Goal: Task Accomplishment & Management: Use online tool/utility

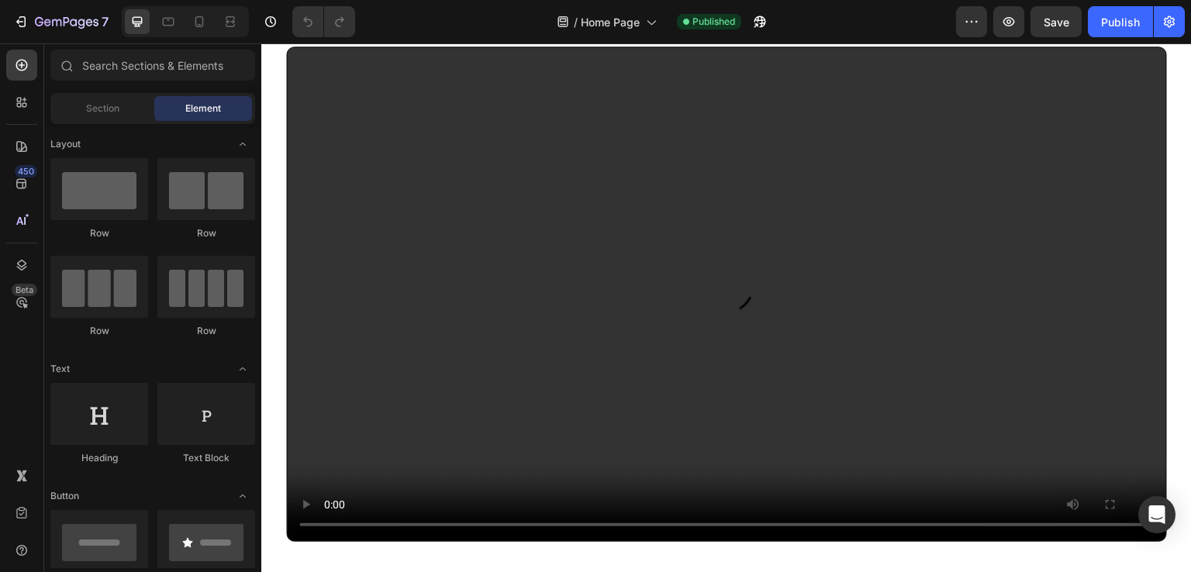
scroll to position [1043, 0]
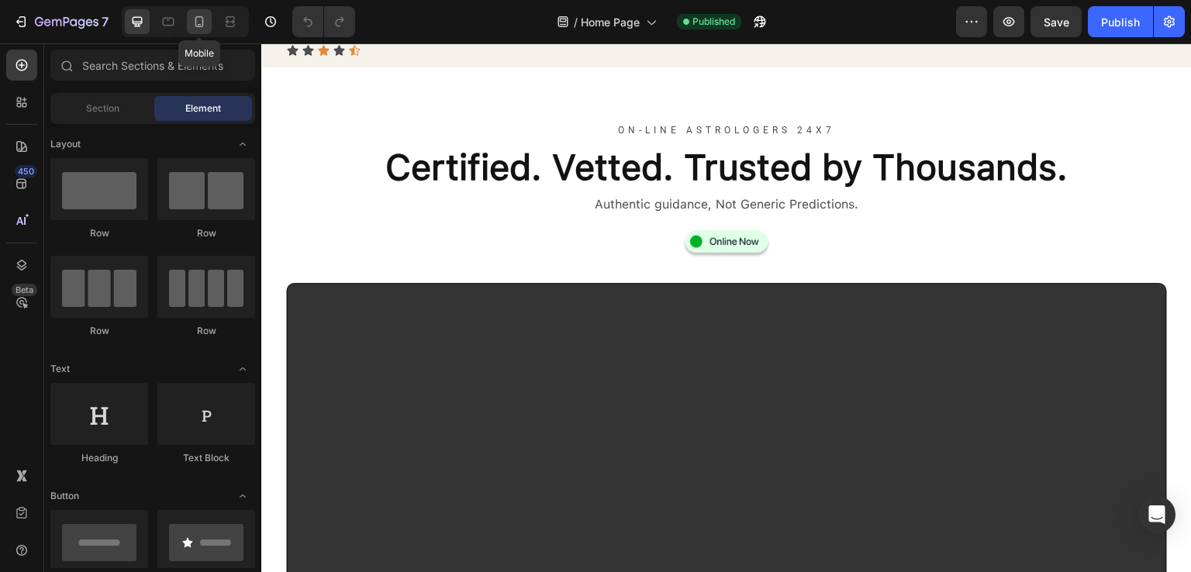
click at [200, 21] on icon at bounding box center [200, 22] width 16 height 16
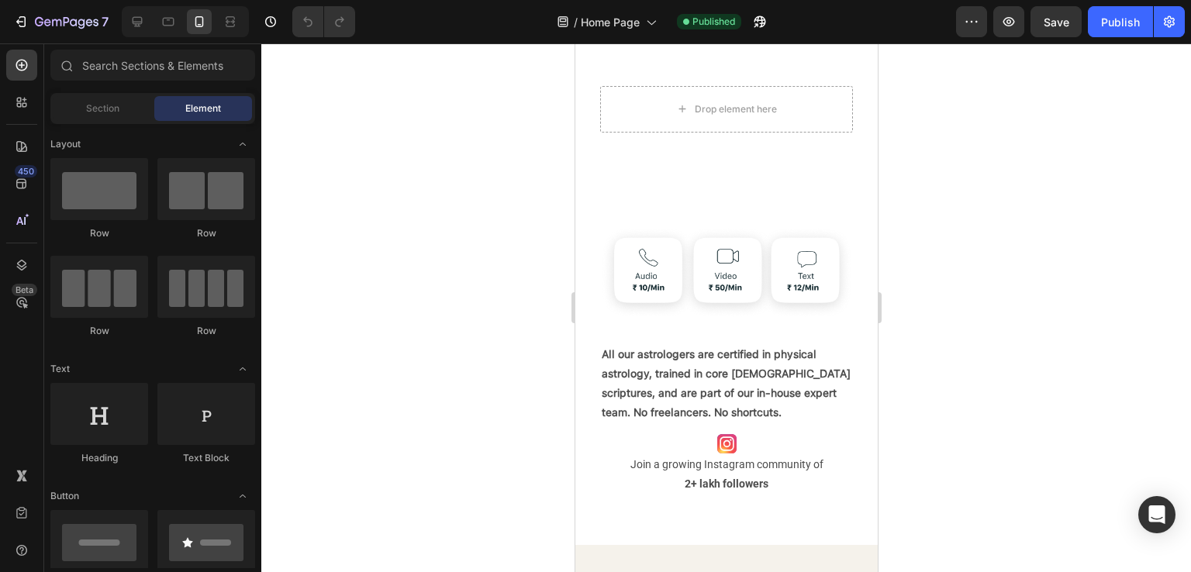
scroll to position [1353, 0]
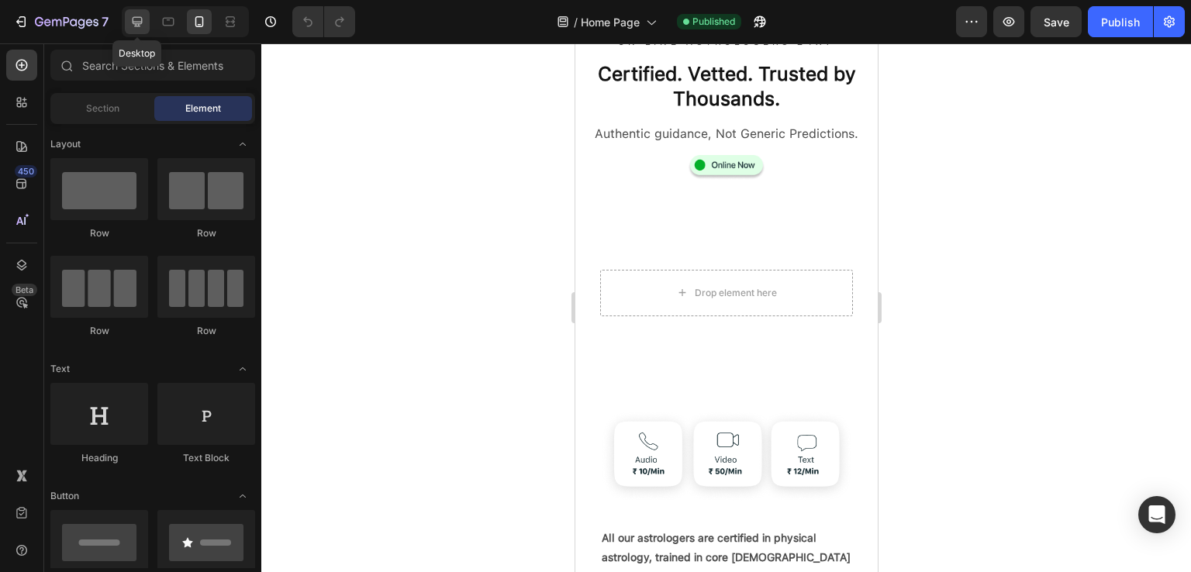
click at [136, 22] on icon at bounding box center [138, 22] width 10 height 10
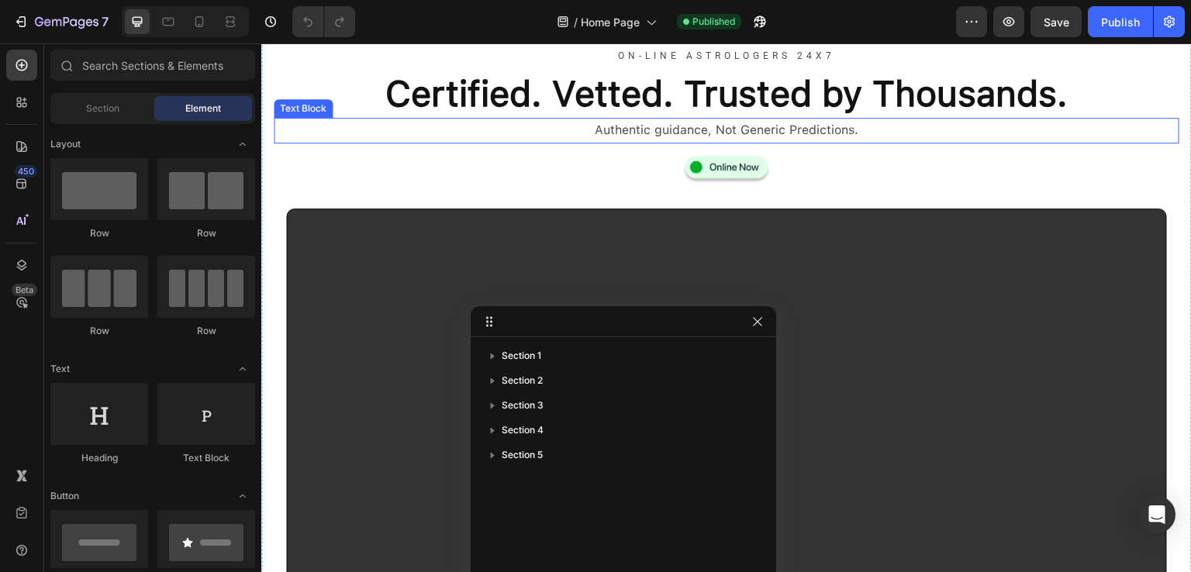
click at [444, 119] on div "Authentic guidance, Not Generic Predictions." at bounding box center [727, 131] width 906 height 26
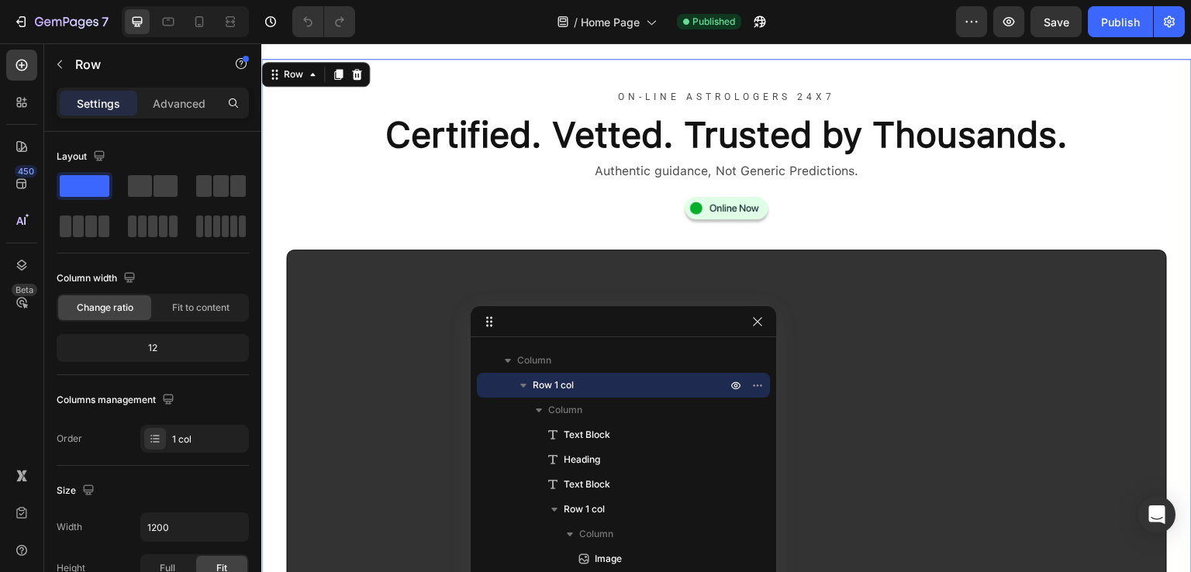
scroll to position [1353, 0]
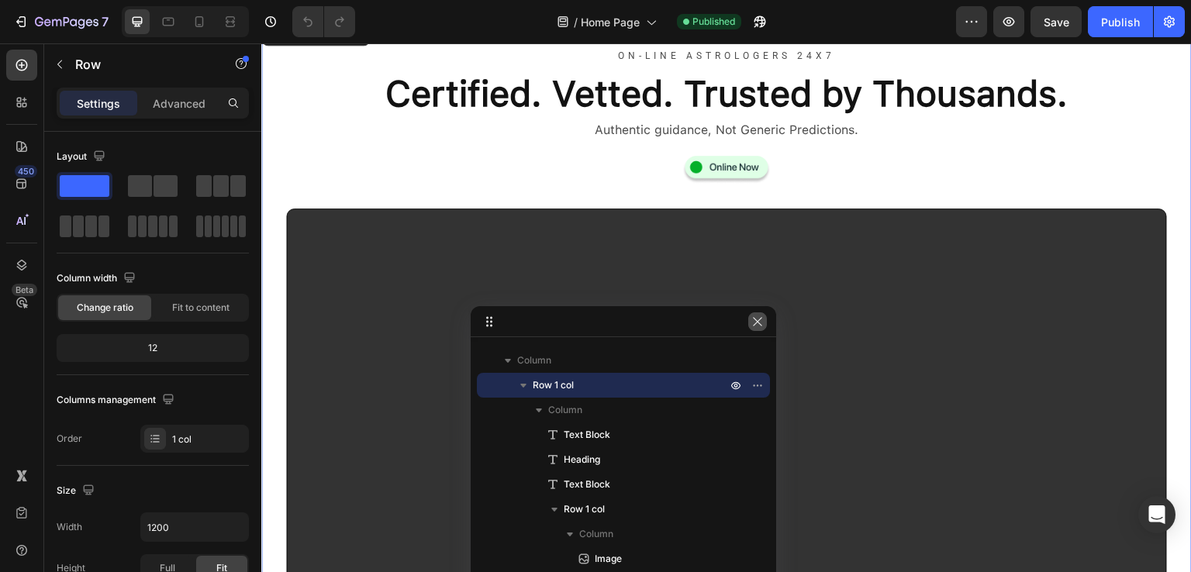
click at [758, 323] on icon "button" at bounding box center [757, 321] width 9 height 9
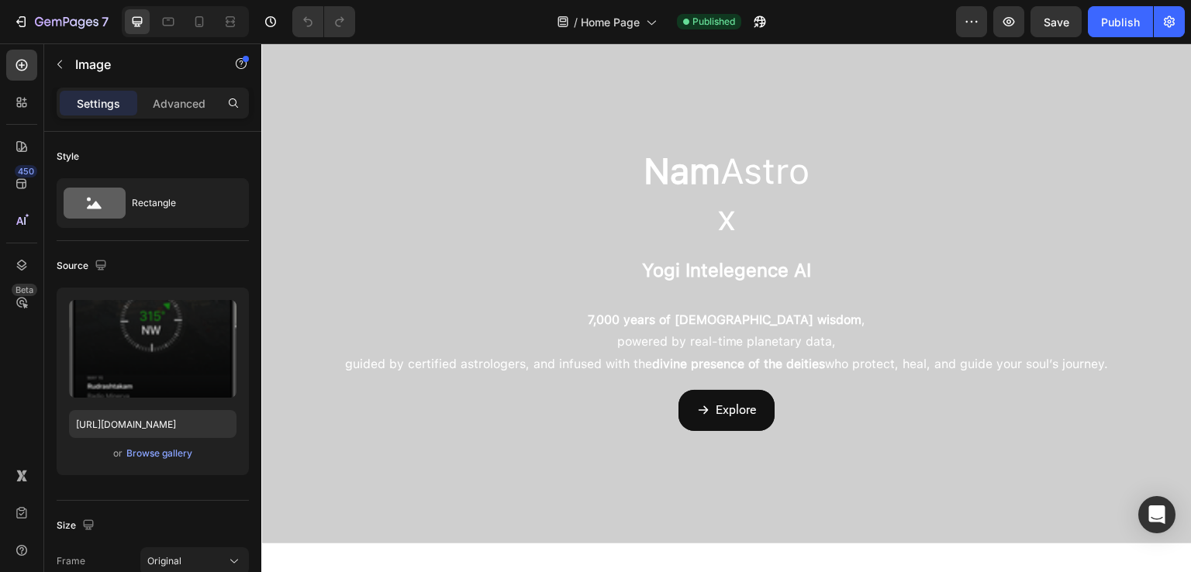
scroll to position [50, 0]
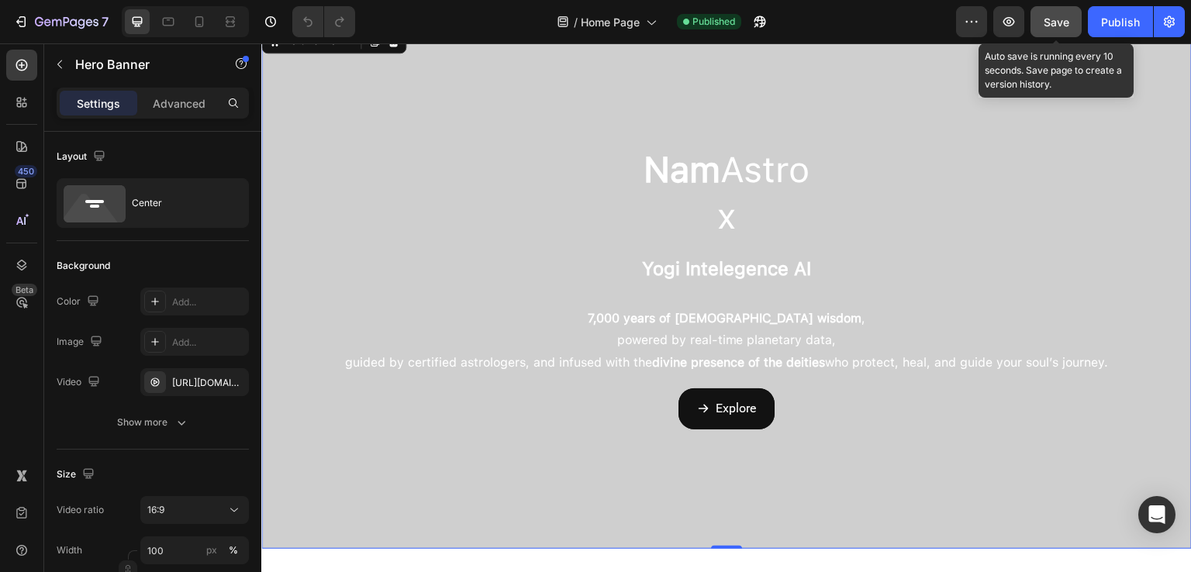
click at [1064, 22] on span "Save" at bounding box center [1057, 22] width 26 height 13
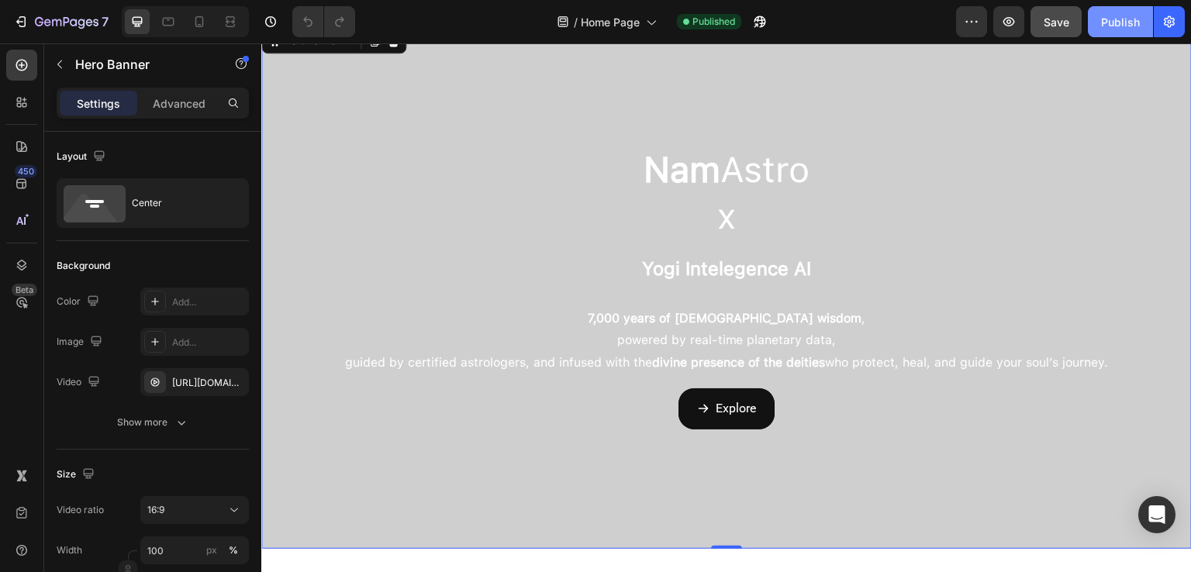
click at [1117, 17] on div "Publish" at bounding box center [1120, 22] width 39 height 16
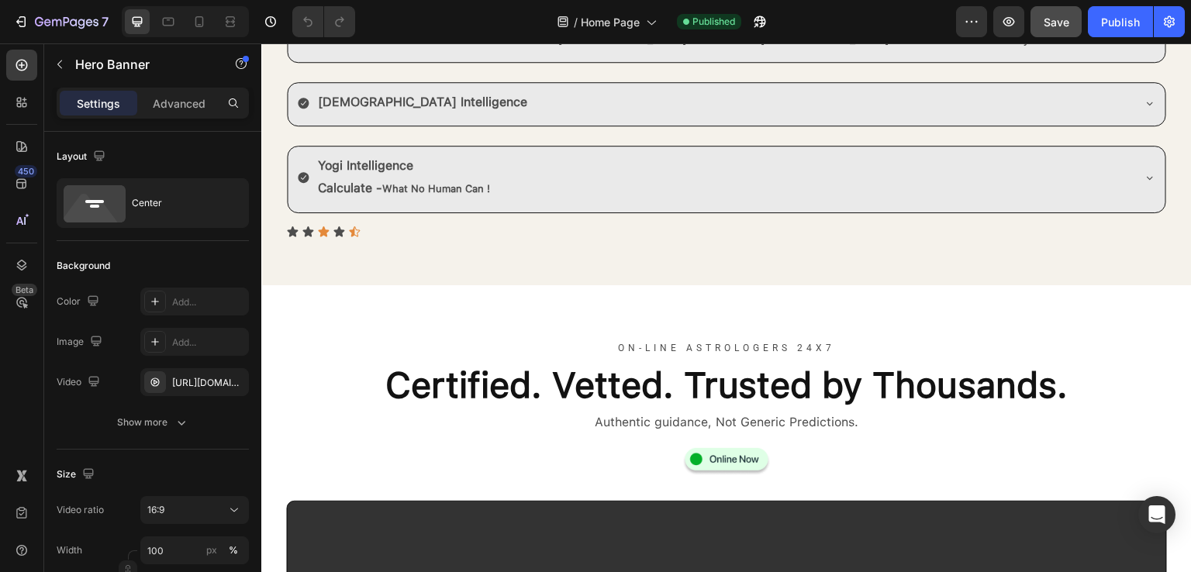
scroll to position [1157, 0]
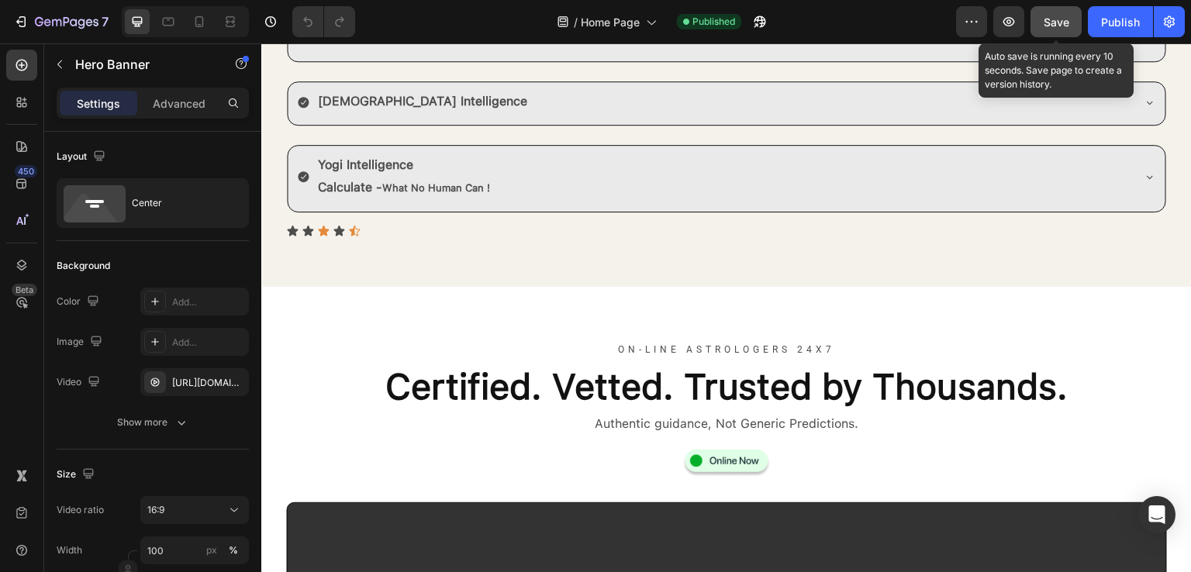
click at [1053, 14] on div "Save" at bounding box center [1057, 22] width 26 height 16
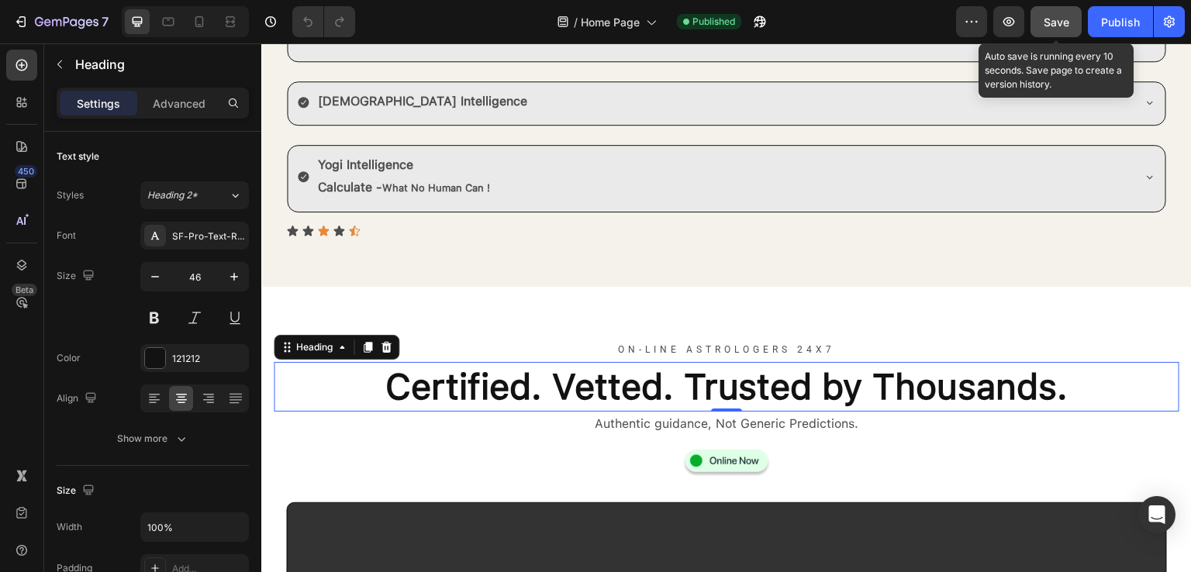
click at [1050, 16] on span "Save" at bounding box center [1057, 22] width 26 height 13
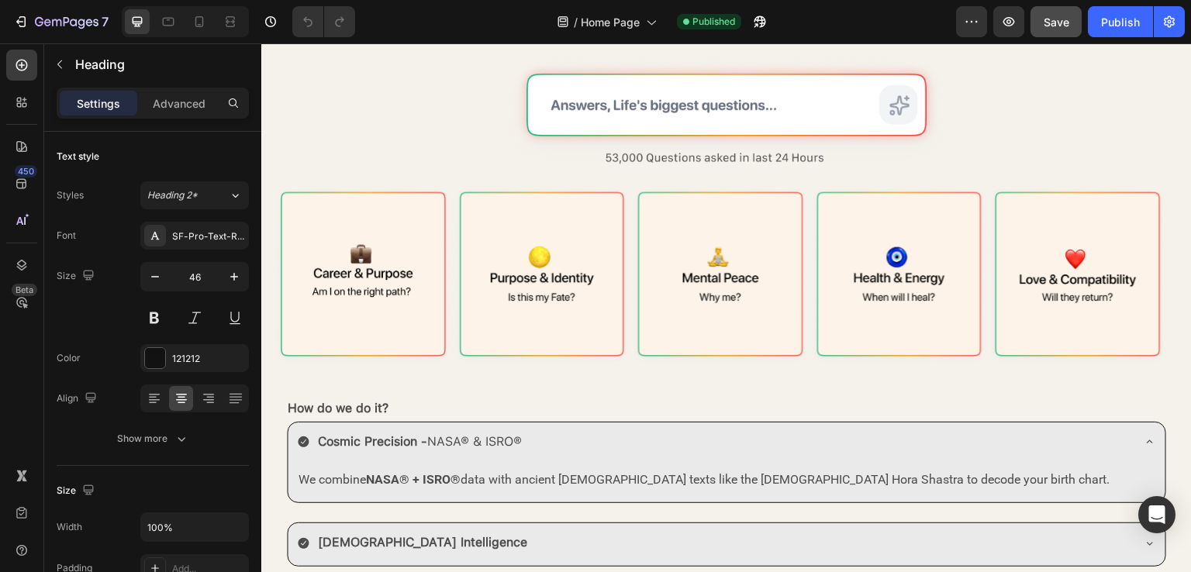
scroll to position [616, 0]
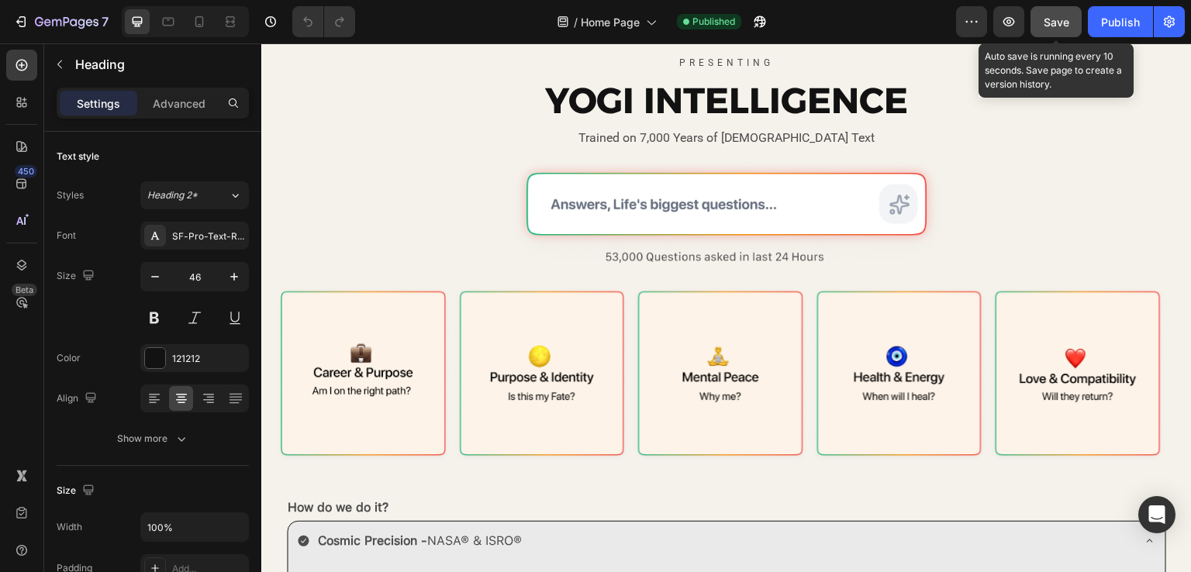
click at [1053, 26] on span "Save" at bounding box center [1057, 22] width 26 height 13
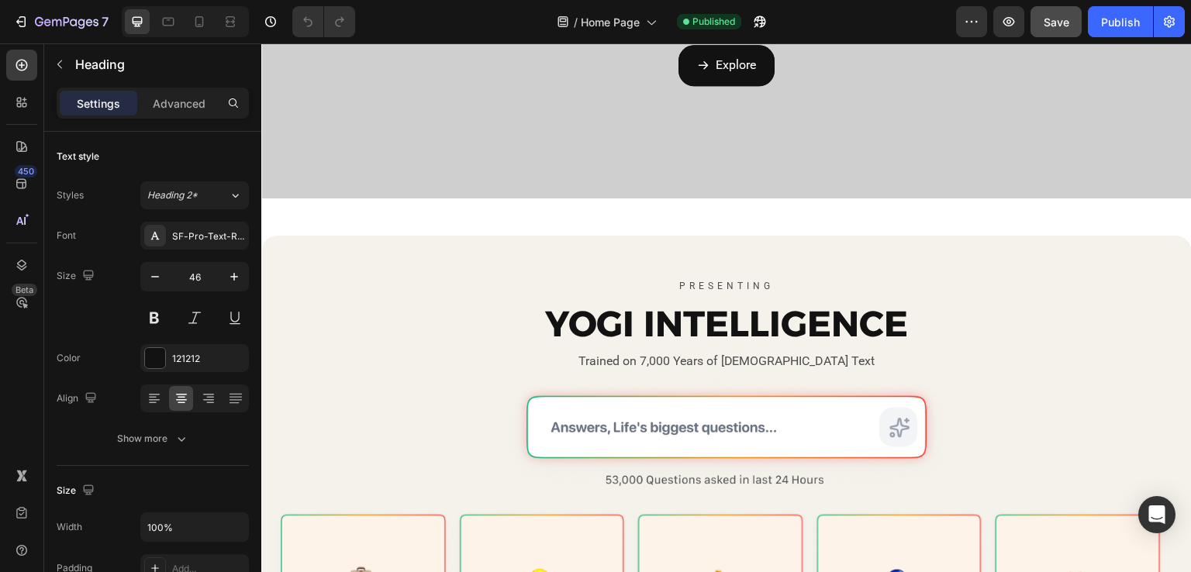
scroll to position [394, 0]
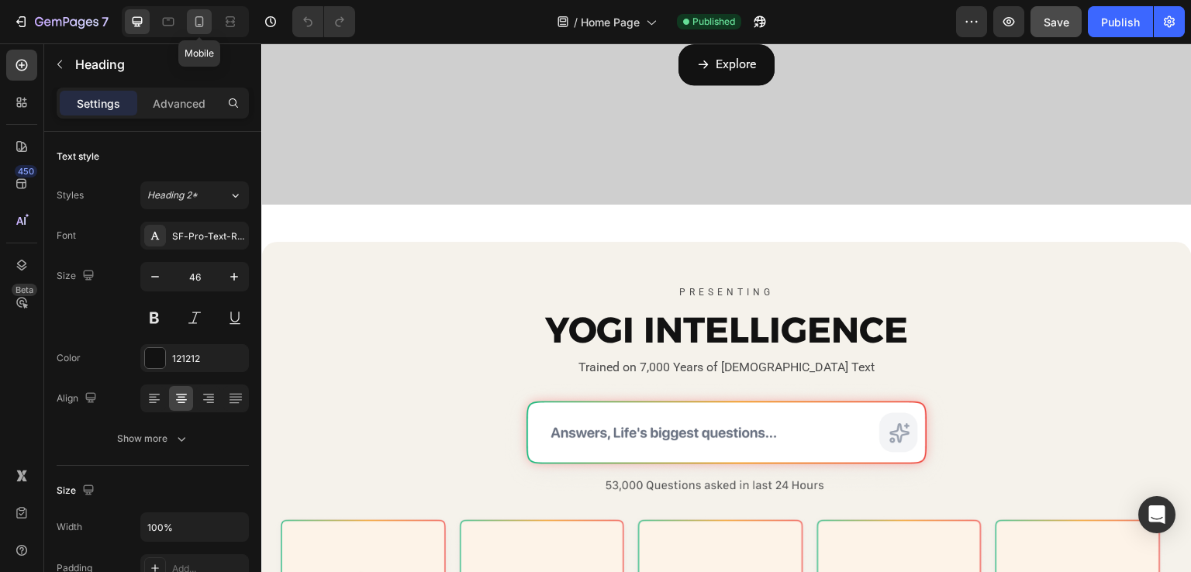
click at [202, 15] on icon at bounding box center [200, 22] width 16 height 16
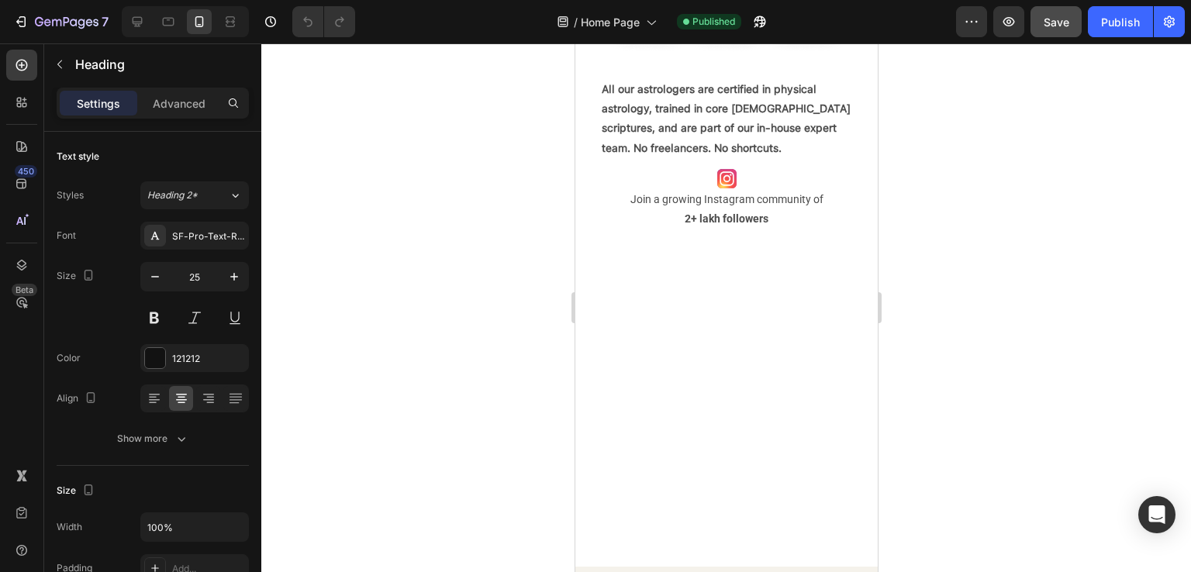
scroll to position [1733, 0]
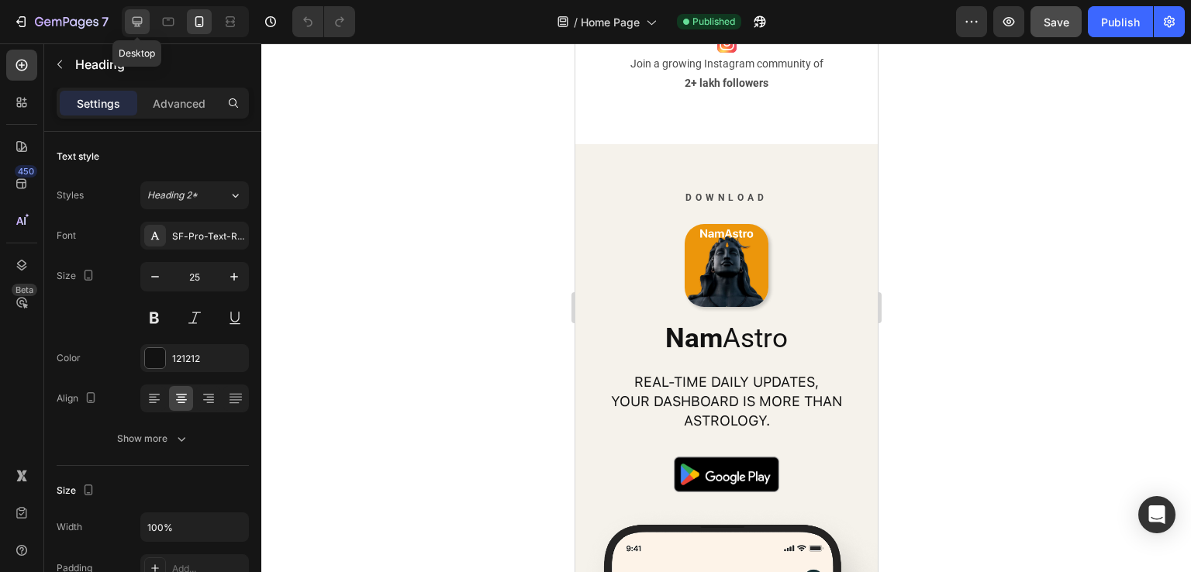
click at [136, 22] on icon at bounding box center [137, 22] width 16 height 16
type input "46"
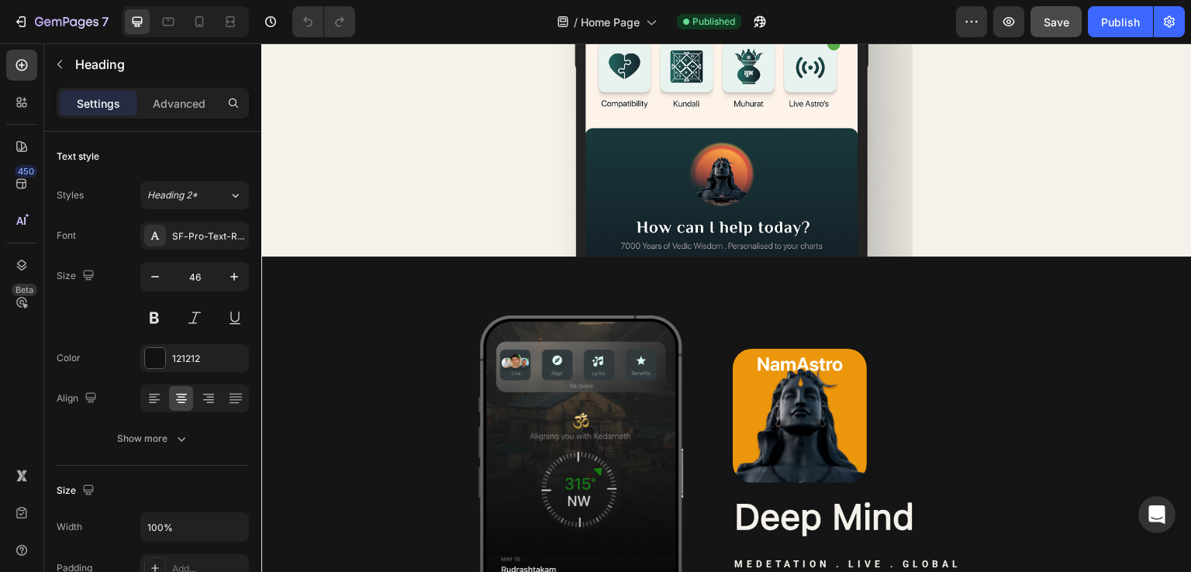
scroll to position [3182, 0]
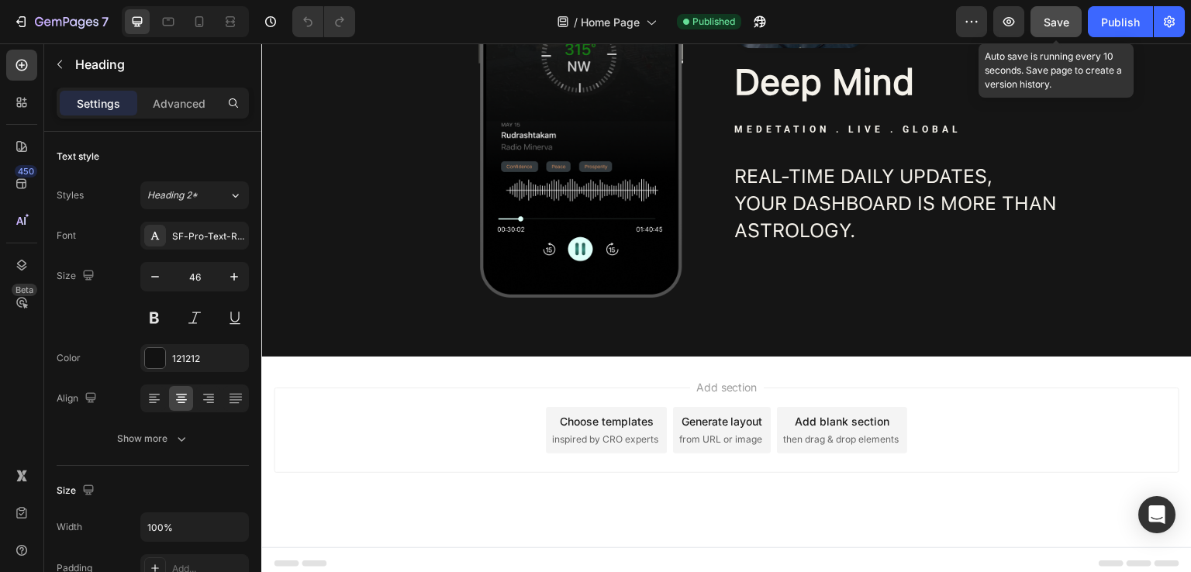
click at [1049, 20] on span "Save" at bounding box center [1057, 22] width 26 height 13
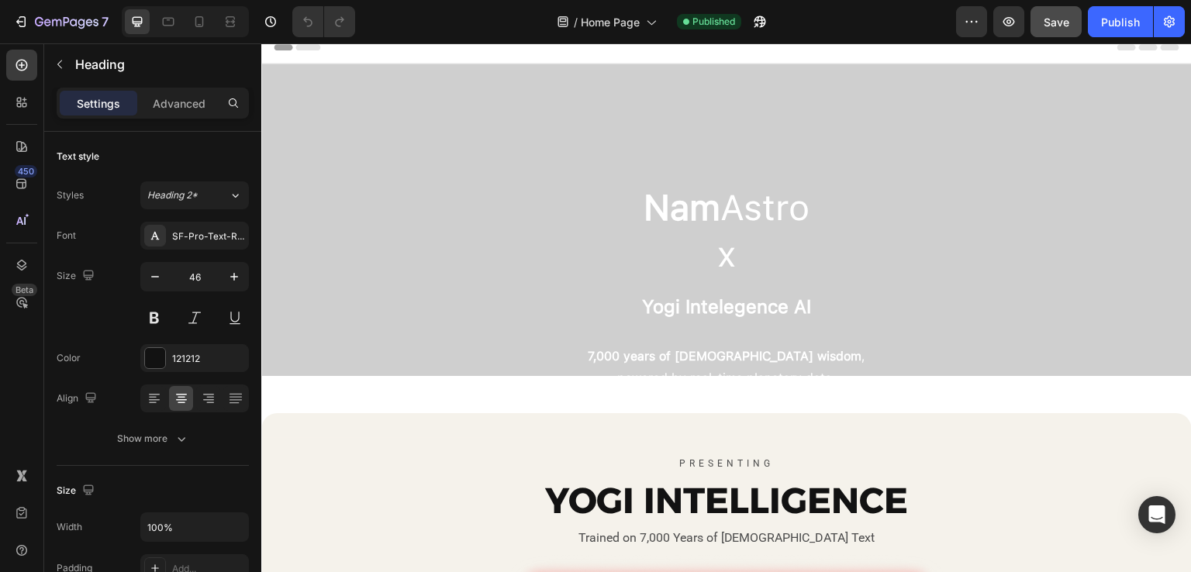
scroll to position [0, 0]
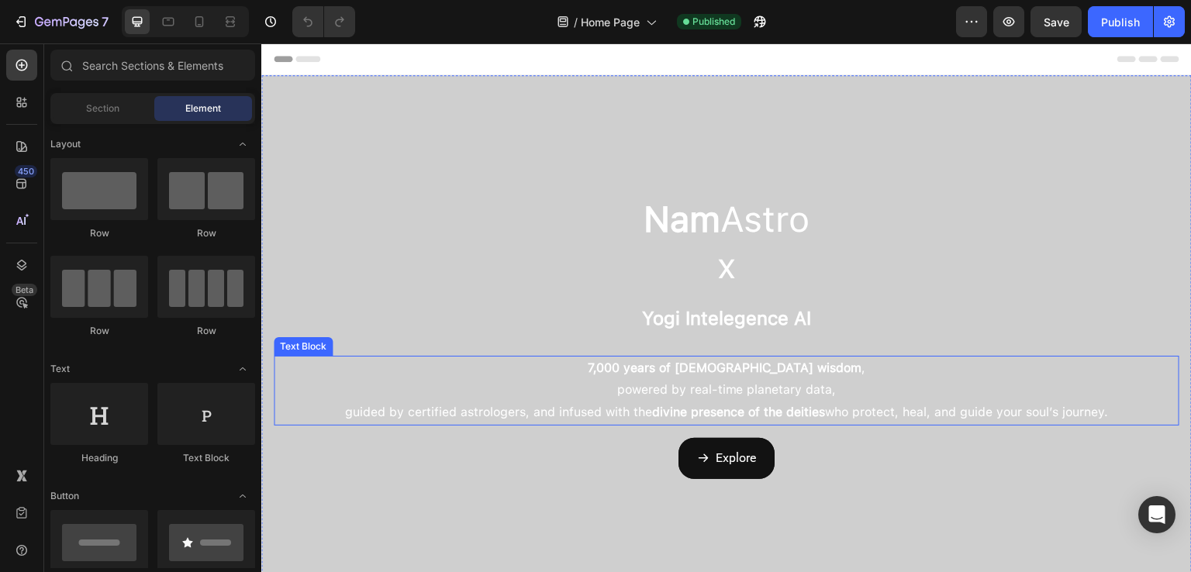
click at [604, 407] on p "guided by certified astrologers, and infused with the divine presence of the de…" at bounding box center [726, 413] width 903 height 22
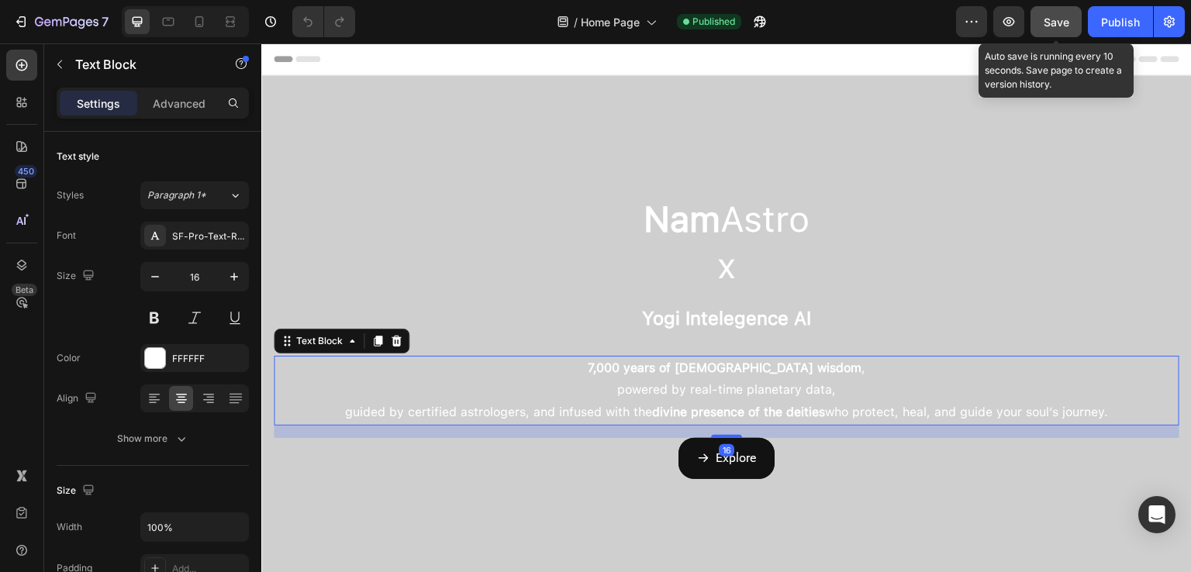
click at [1045, 24] on span "Save" at bounding box center [1057, 22] width 26 height 13
click at [1057, 18] on span "Save" at bounding box center [1057, 22] width 26 height 13
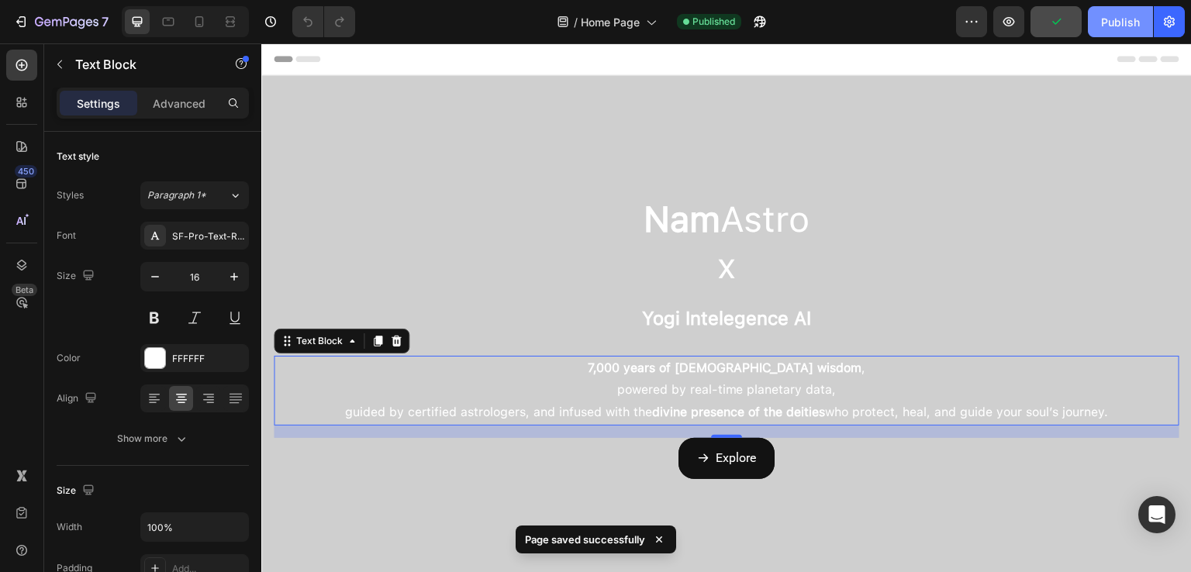
click at [1113, 29] on div "Publish" at bounding box center [1120, 22] width 39 height 16
